Goal: Information Seeking & Learning: Learn about a topic

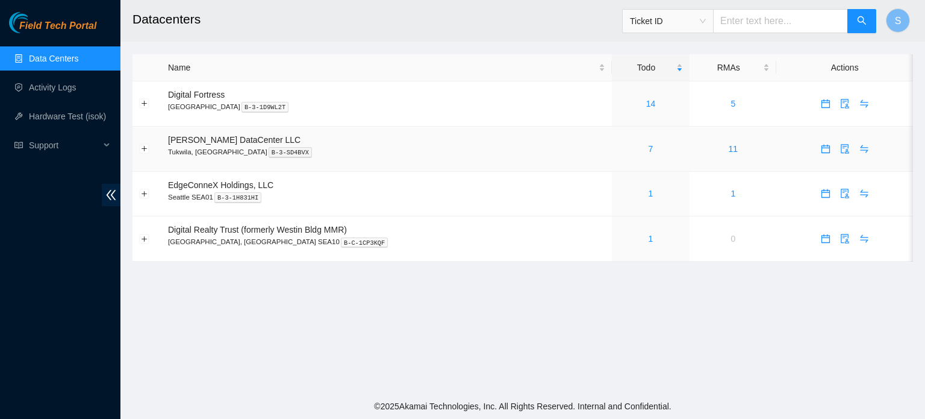
click at [627, 148] on div "7" at bounding box center [651, 148] width 64 height 13
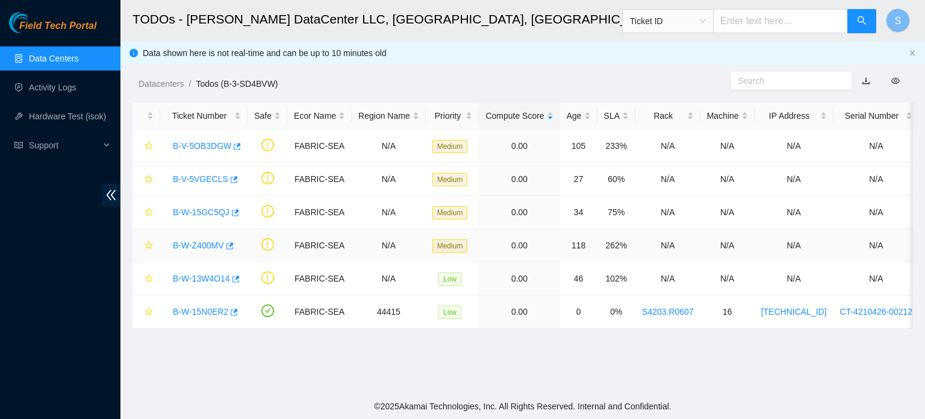
click at [208, 245] on link "B-W-Z400MV" at bounding box center [198, 245] width 51 height 10
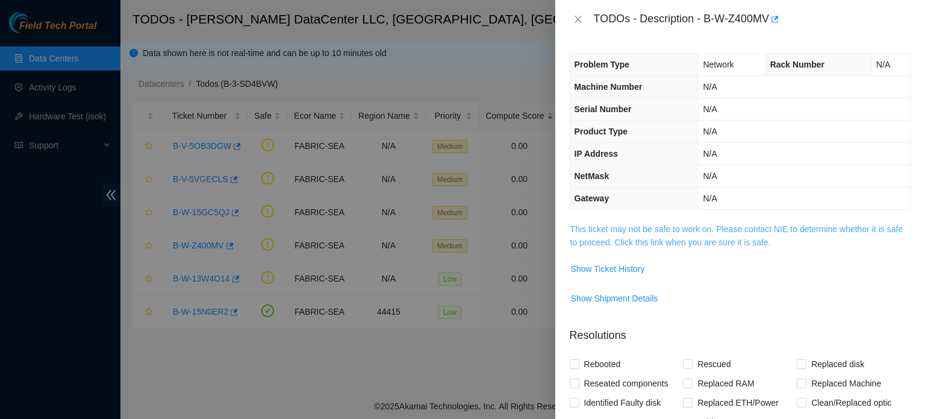
click at [692, 228] on link "This ticket may not be safe to work on. Please contact NIE to determine whether…" at bounding box center [737, 235] width 333 height 23
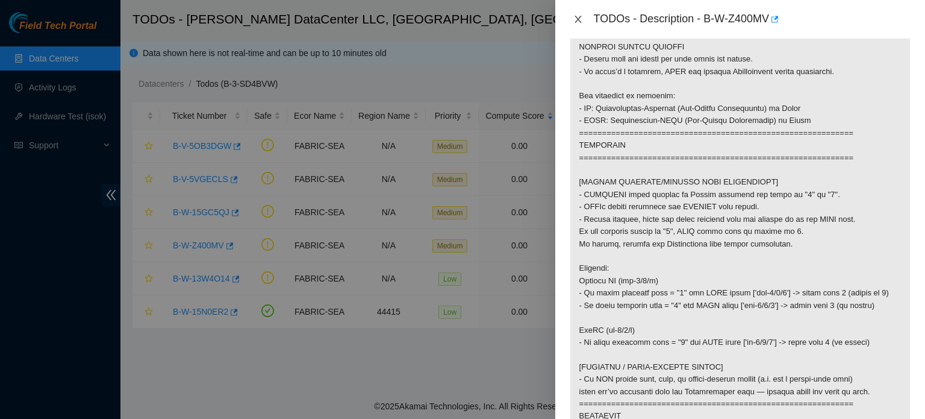
click at [578, 16] on icon "close" at bounding box center [579, 19] width 10 height 10
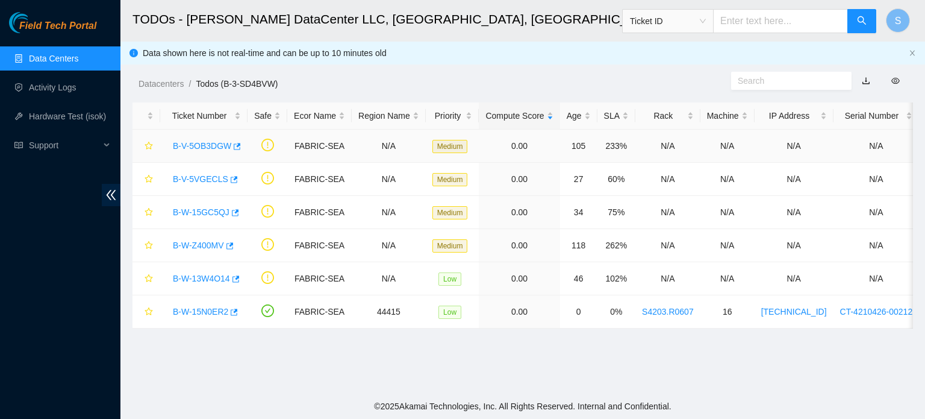
scroll to position [272, 0]
click at [190, 144] on link "B-V-5OB3DGW" at bounding box center [202, 146] width 58 height 10
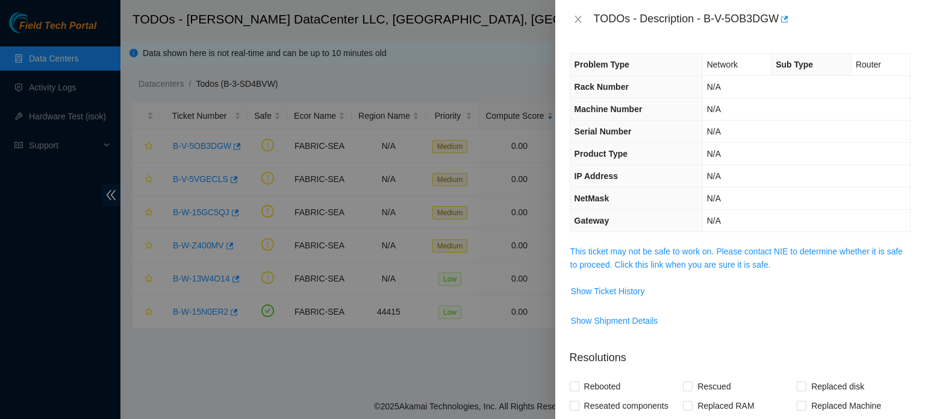
scroll to position [0, 0]
